Goal: Task Accomplishment & Management: Use online tool/utility

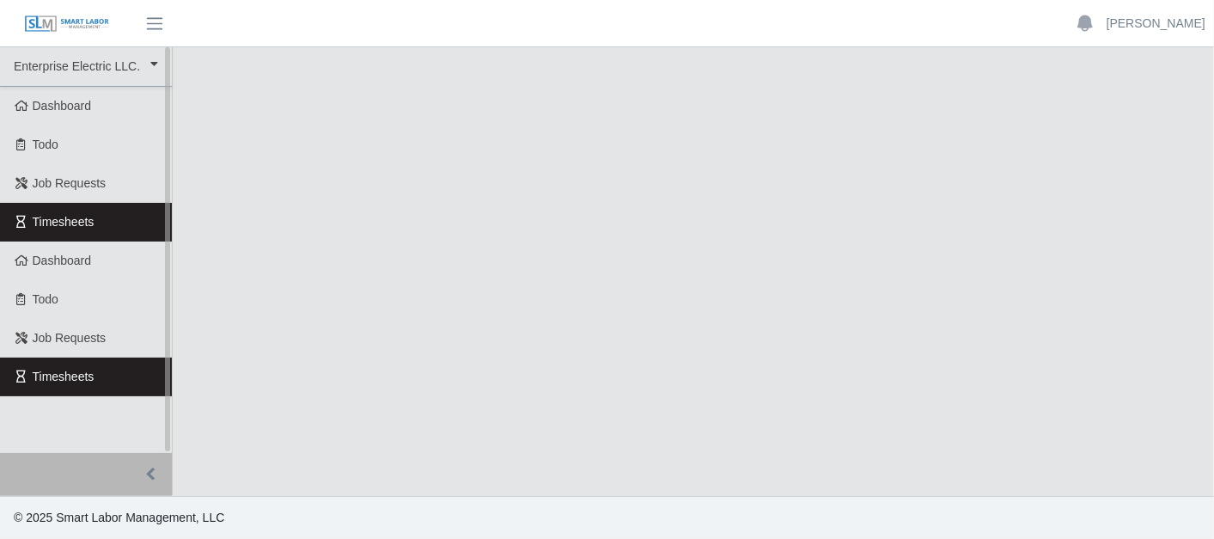
select select "***"
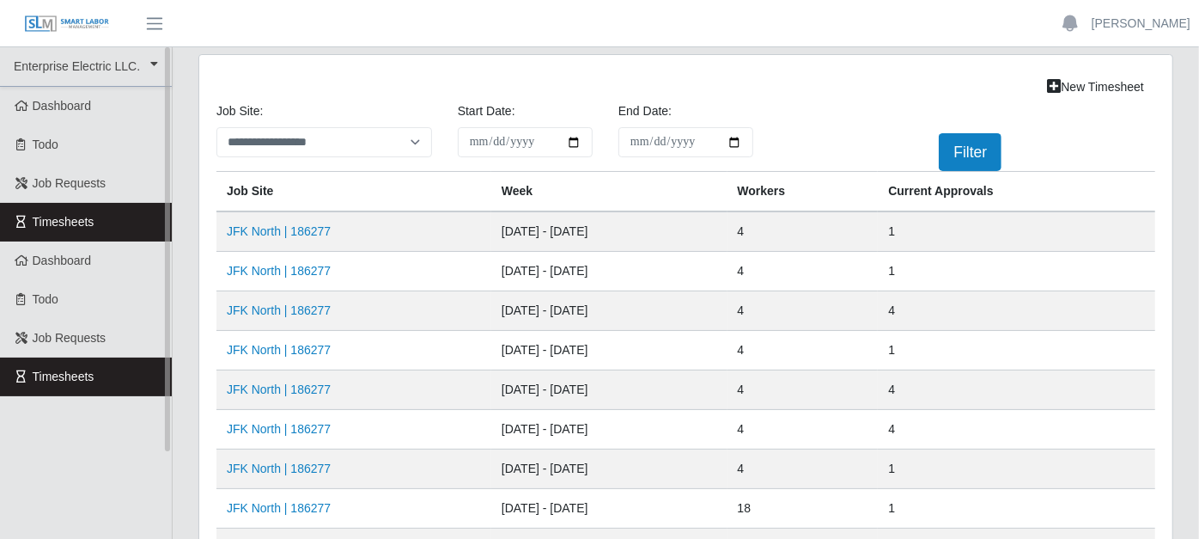
click at [103, 221] on link "Timesheets" at bounding box center [86, 222] width 172 height 39
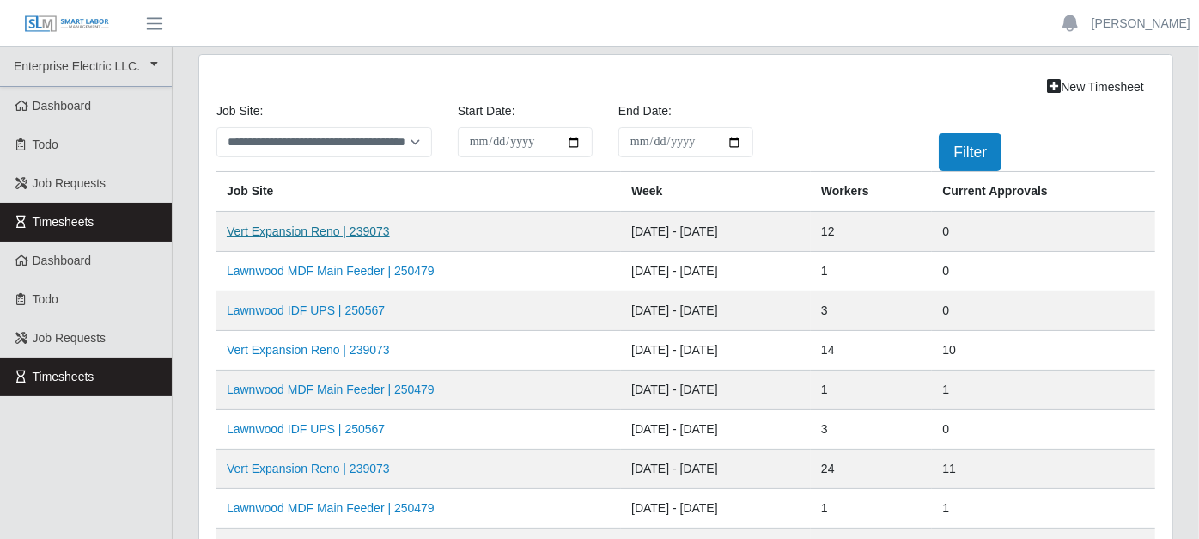
click at [297, 229] on link "Vert Expansion Reno | 239073" at bounding box center [308, 231] width 163 height 14
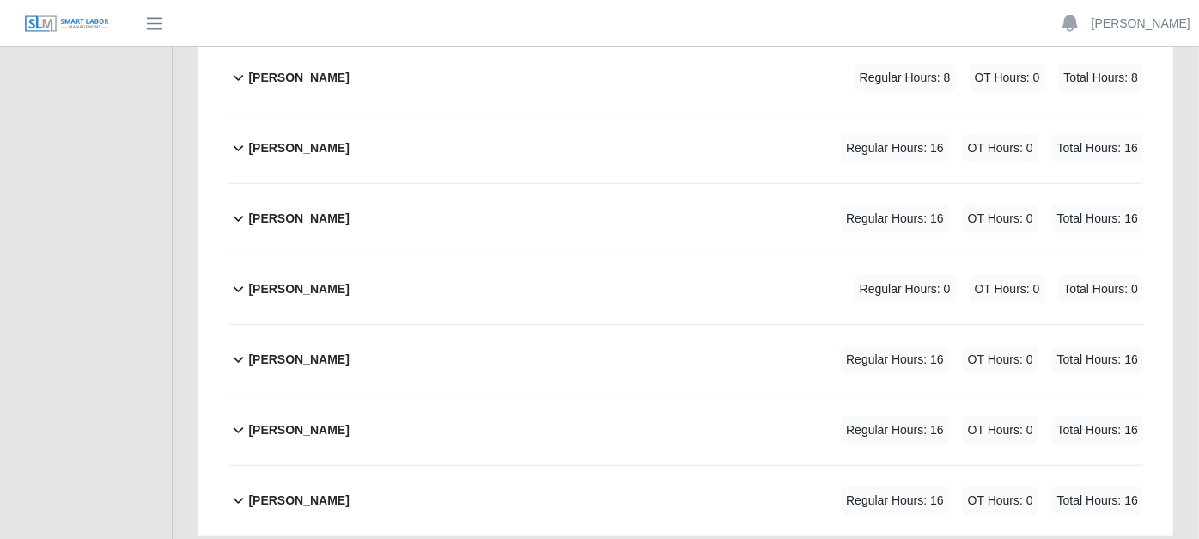
scroll to position [763, 0]
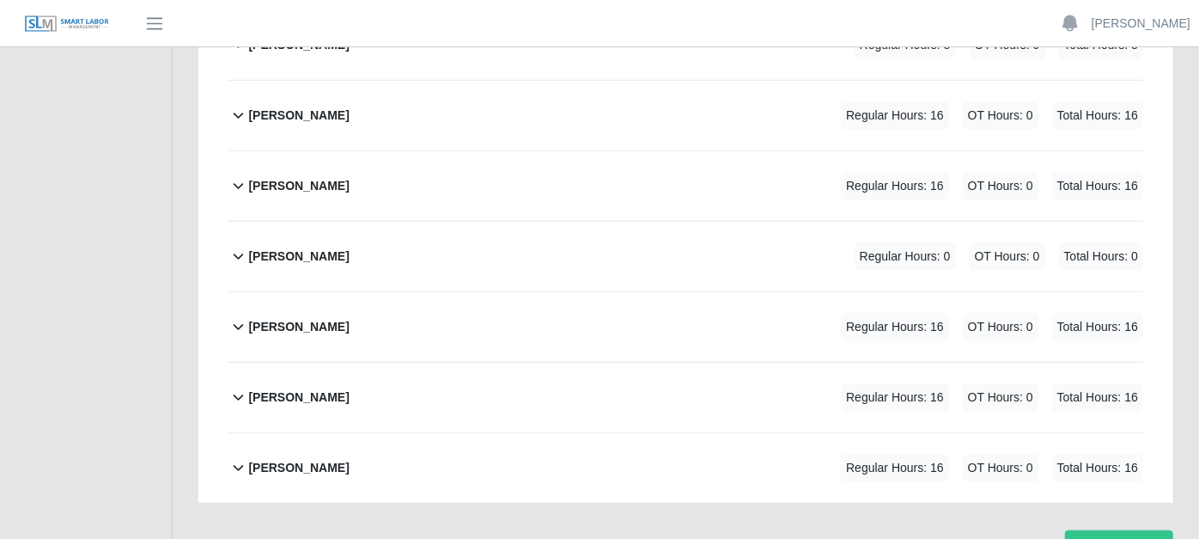
click at [243, 246] on icon at bounding box center [239, 256] width 20 height 21
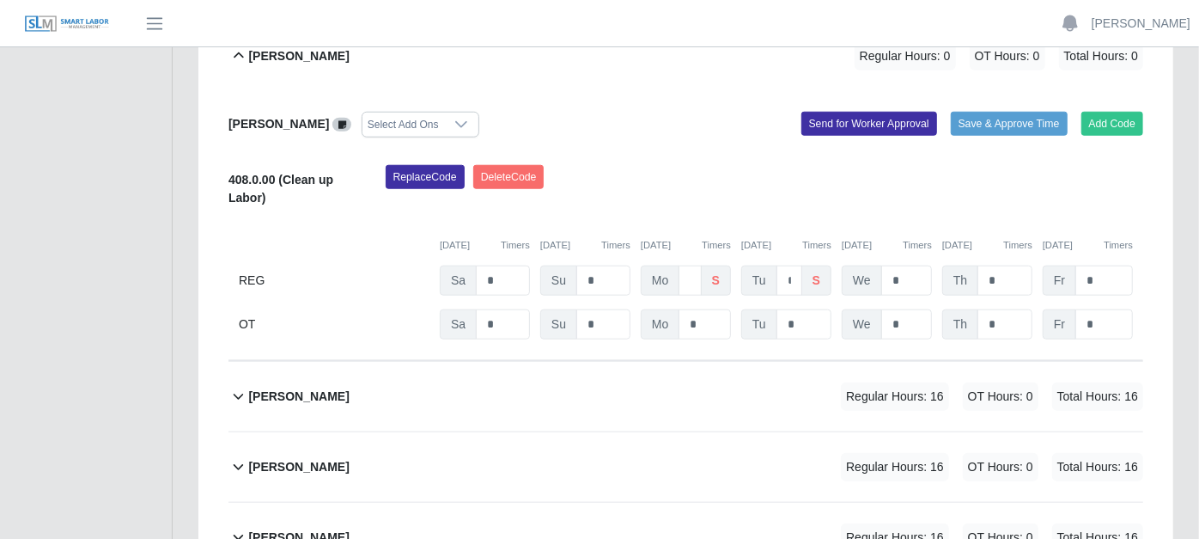
scroll to position [1033, 0]
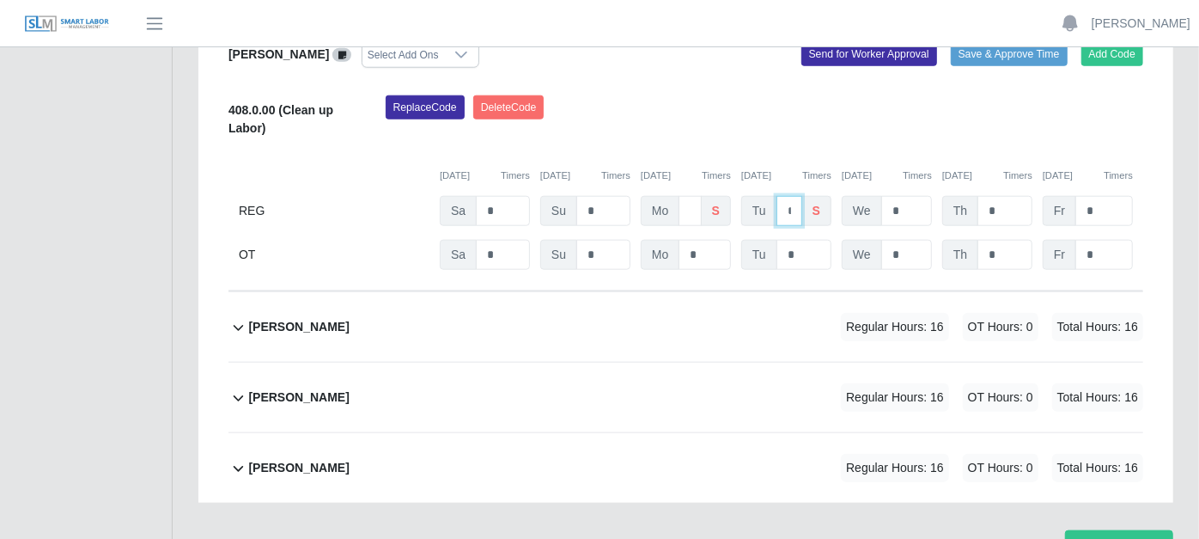
click at [794, 196] on input "*" at bounding box center [790, 211] width 26 height 30
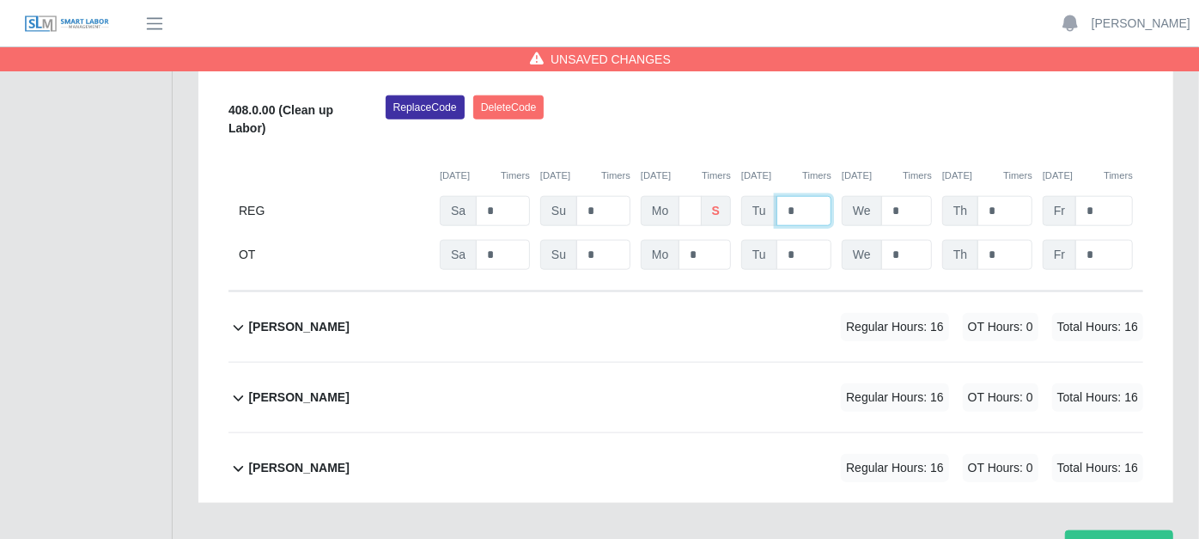
type input "*"
click at [700, 363] on div "Paul Sutton Regular Hours: 16 OT Hours: 0 Total Hours: 16" at bounding box center [695, 398] width 895 height 70
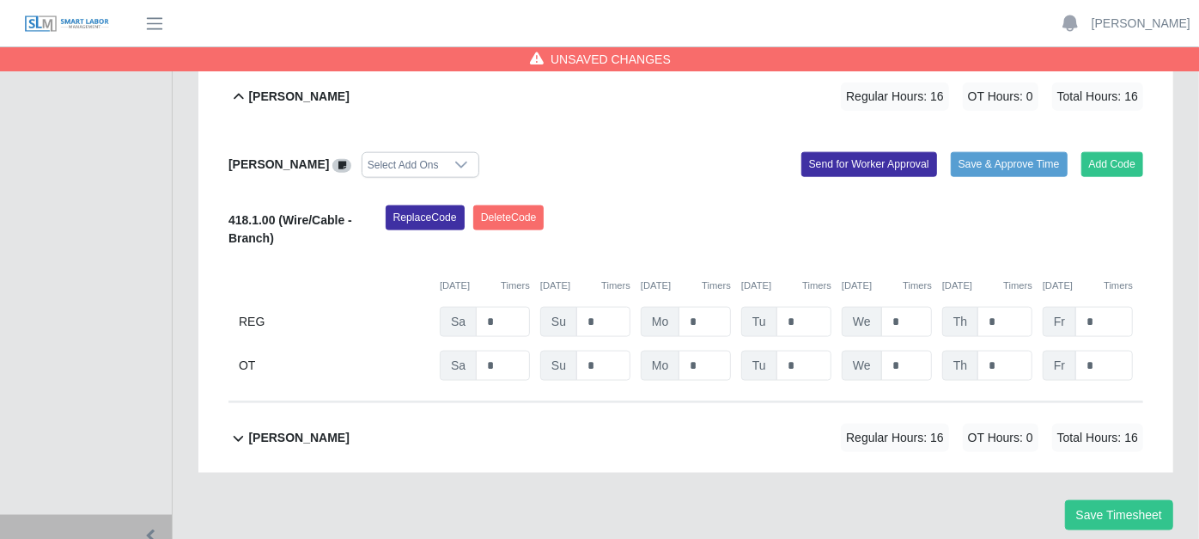
scroll to position [1348, 0]
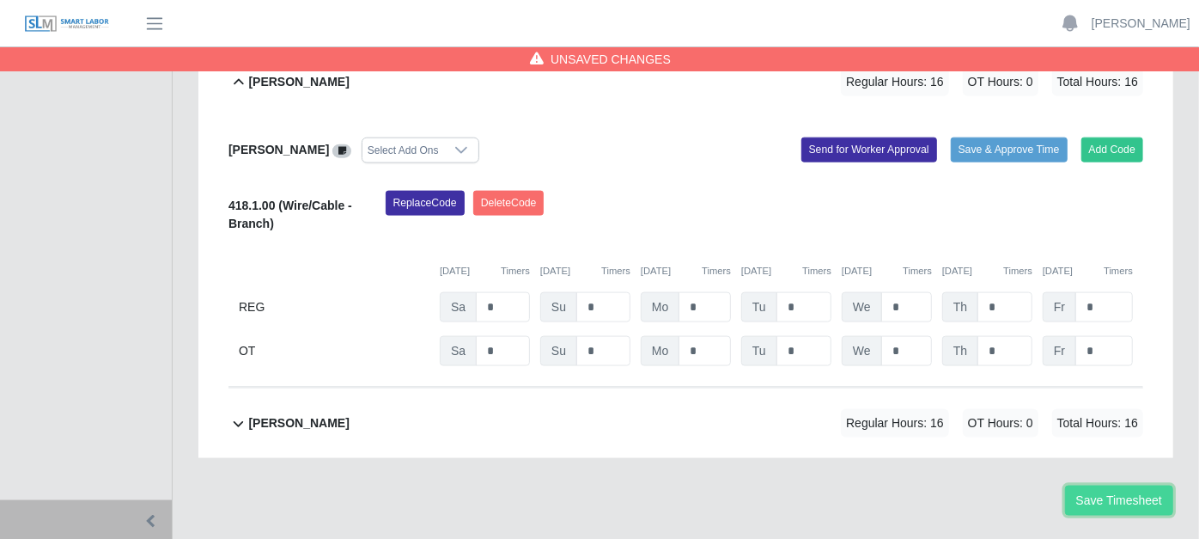
click at [1112, 485] on button "Save Timesheet" at bounding box center [1119, 500] width 108 height 30
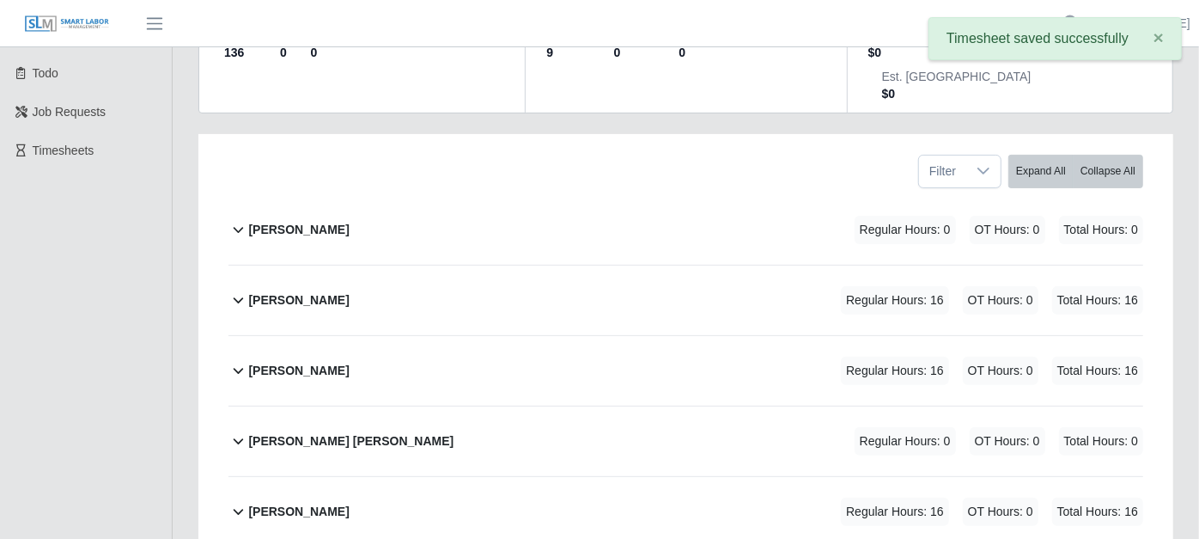
scroll to position [203, 0]
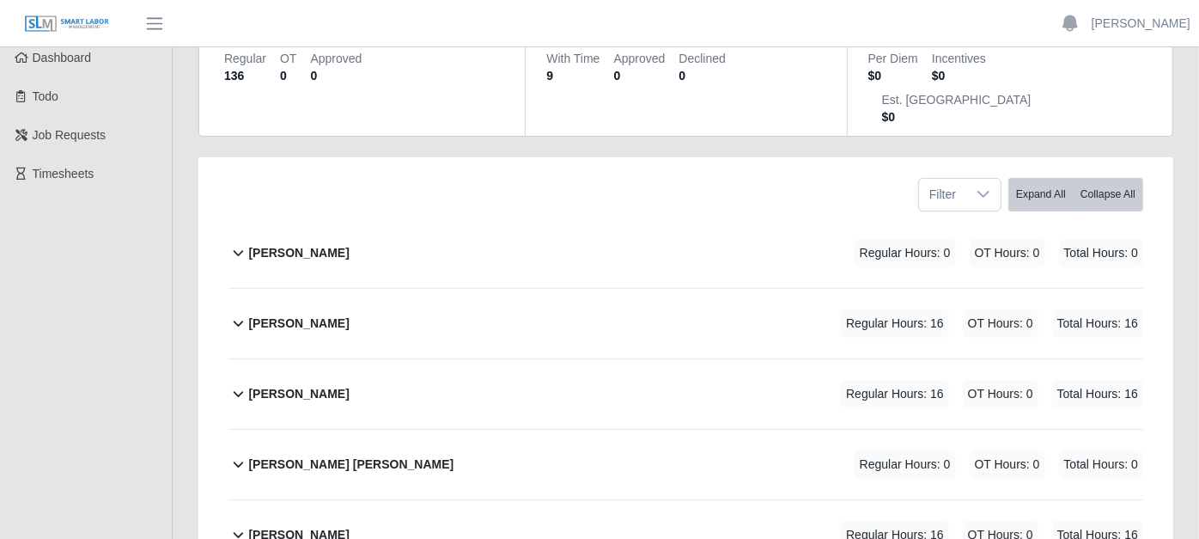
click at [243, 454] on icon at bounding box center [239, 464] width 20 height 21
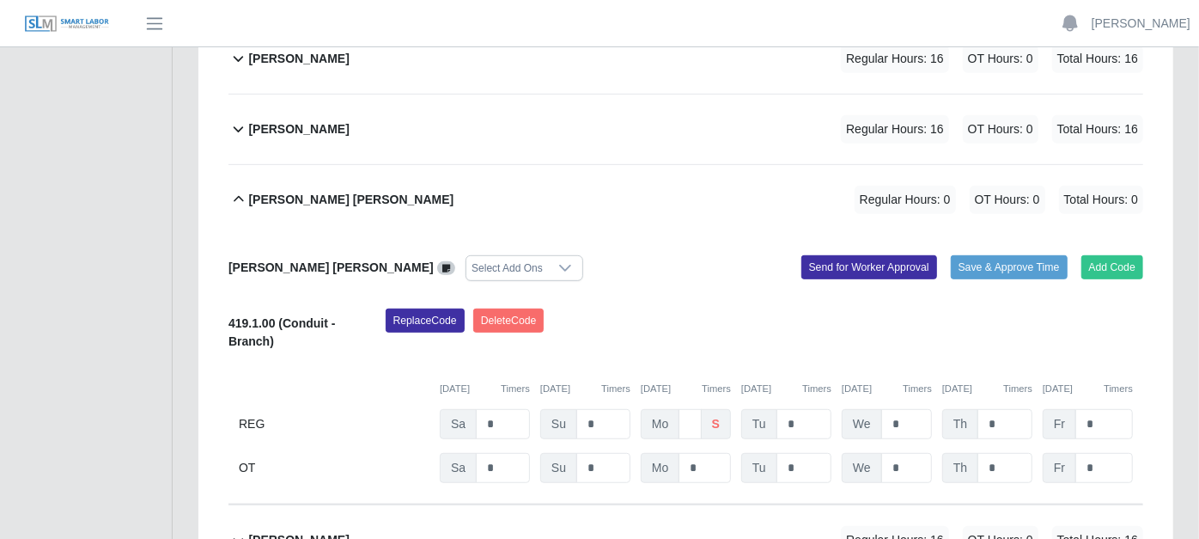
scroll to position [489, 0]
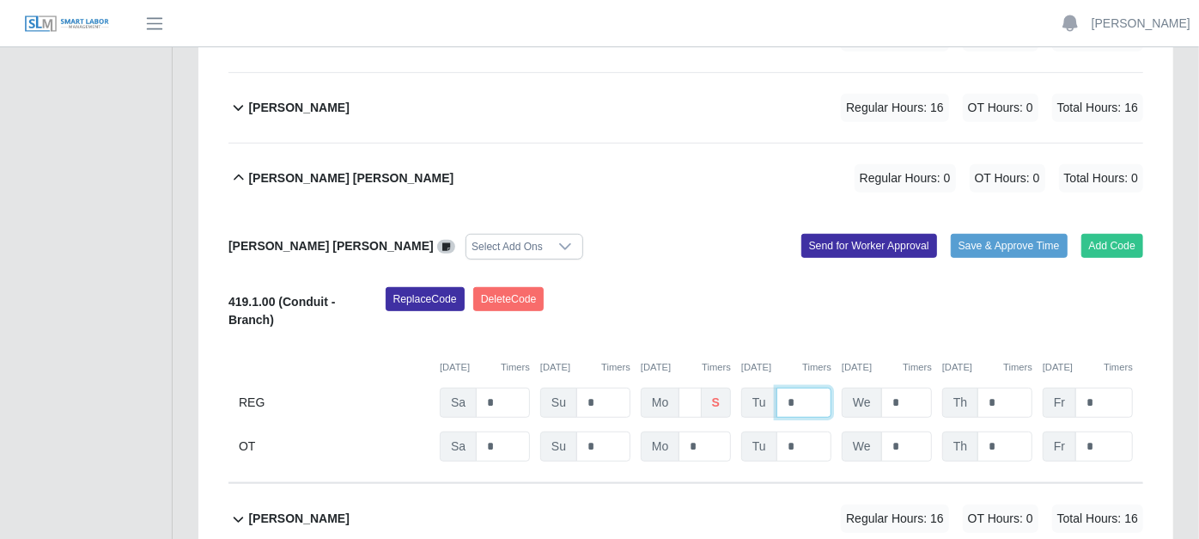
click at [805, 387] on input "*" at bounding box center [804, 402] width 55 height 30
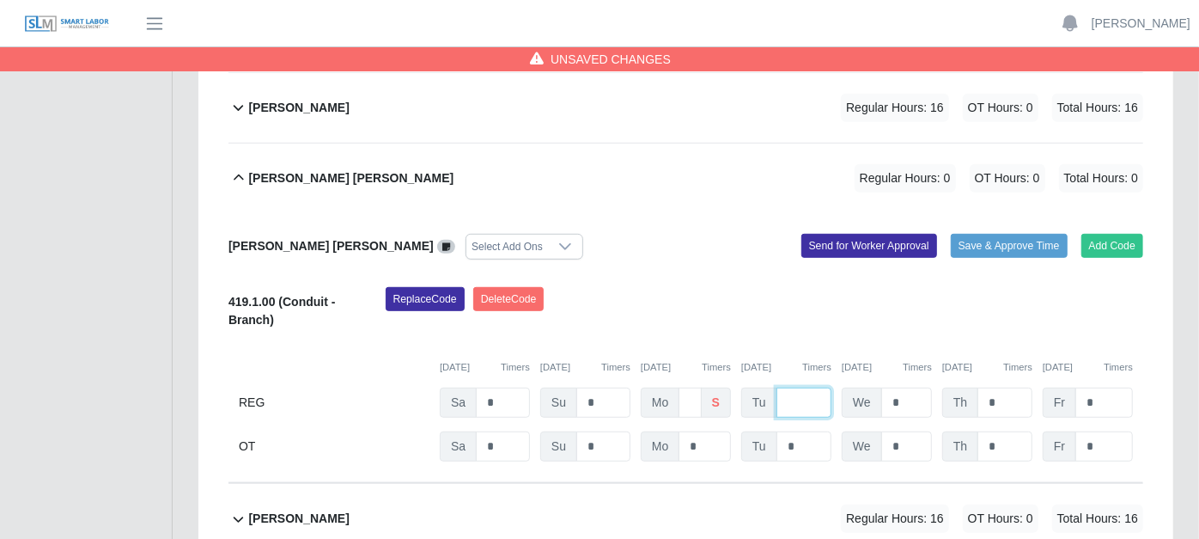
type input "*"
click at [804, 504] on div "Regular Hours: 16 OT Hours: 0 Total Hours: 16" at bounding box center [968, 518] width 351 height 28
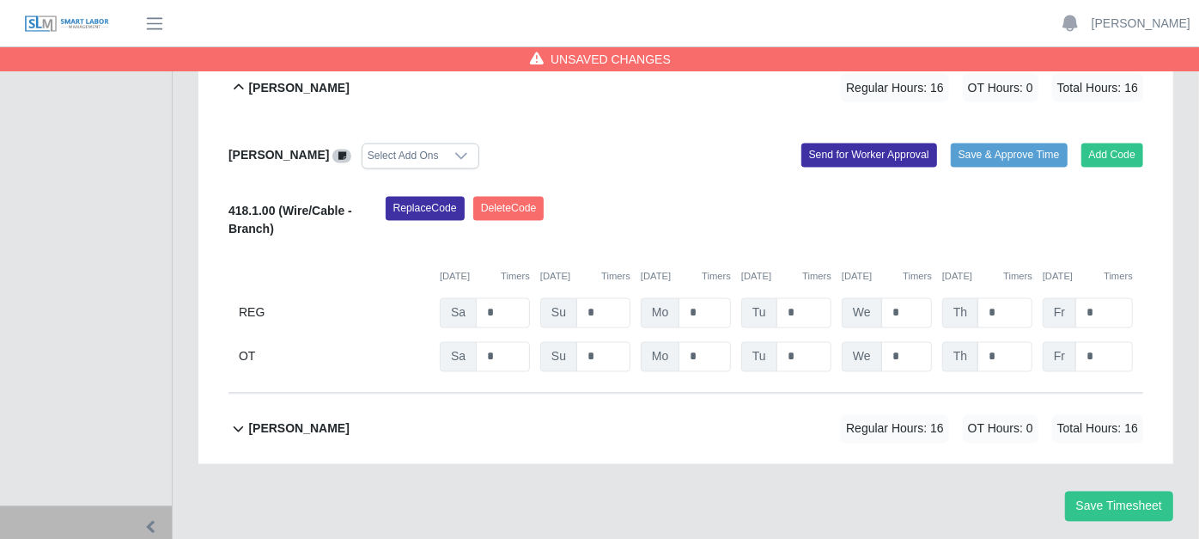
scroll to position [1887, 0]
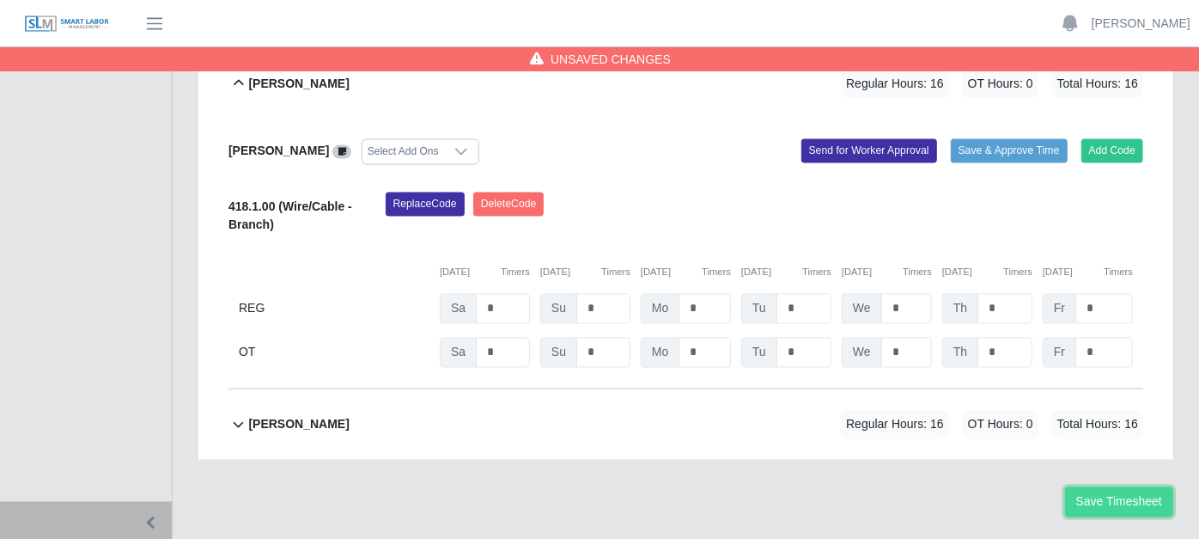
click at [1112, 487] on button "Save Timesheet" at bounding box center [1119, 502] width 108 height 30
